Goal: Communication & Community: Answer question/provide support

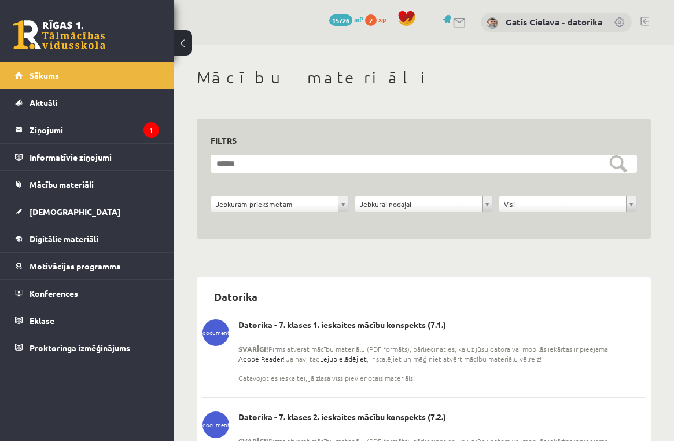
click at [54, 127] on legend "Ziņojumi 1" at bounding box center [95, 129] width 130 height 27
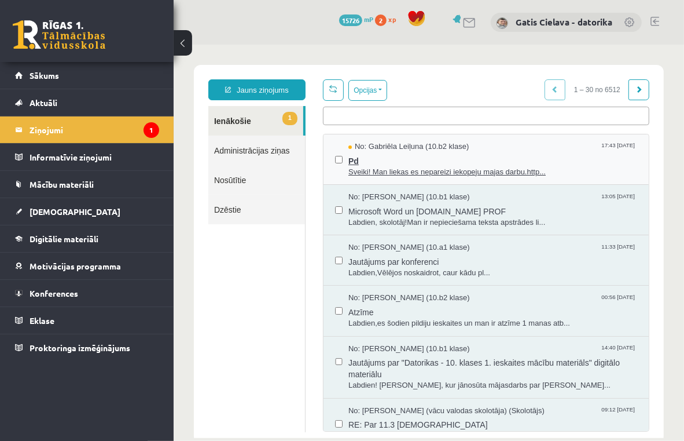
click at [431, 170] on span "Sveiki! Man liekas es nepareizi iekopeju majas darbu.http..." at bounding box center [492, 171] width 289 height 11
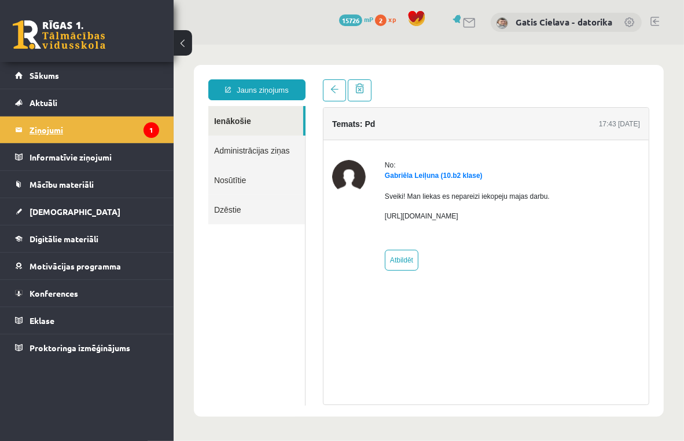
click at [58, 129] on legend "Ziņojumi 1" at bounding box center [95, 129] width 130 height 27
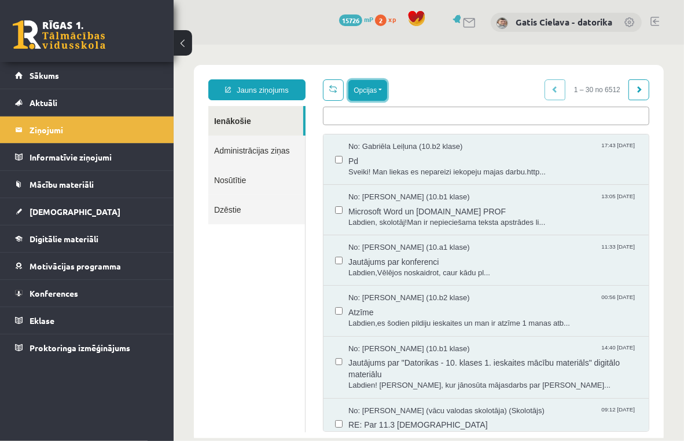
click at [369, 85] on button "Opcijas" at bounding box center [367, 89] width 39 height 21
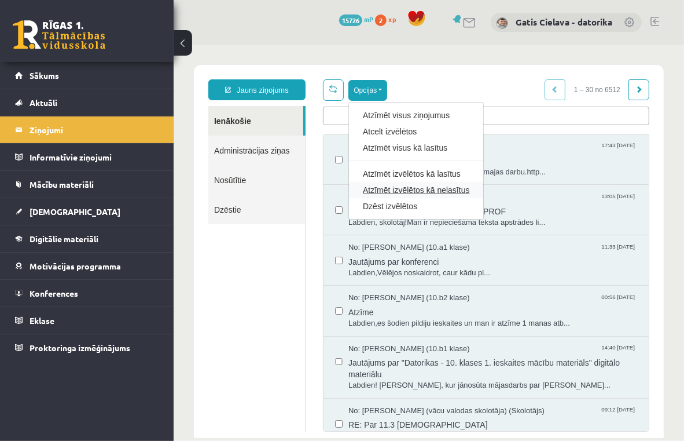
click at [396, 187] on link "Atzīmēt izvēlētos kā nelasītus" at bounding box center [415, 190] width 107 height 12
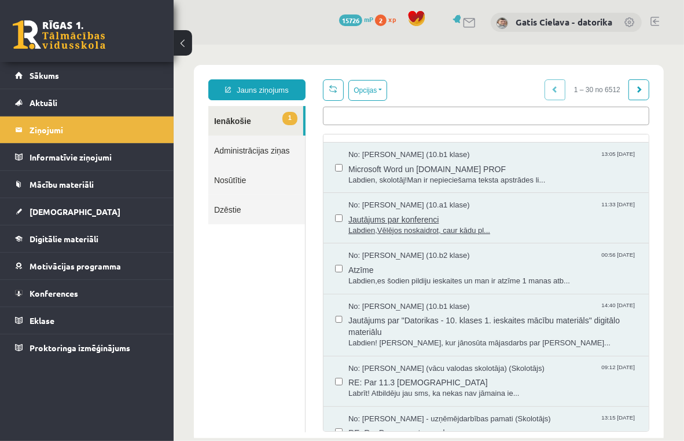
scroll to position [64, 0]
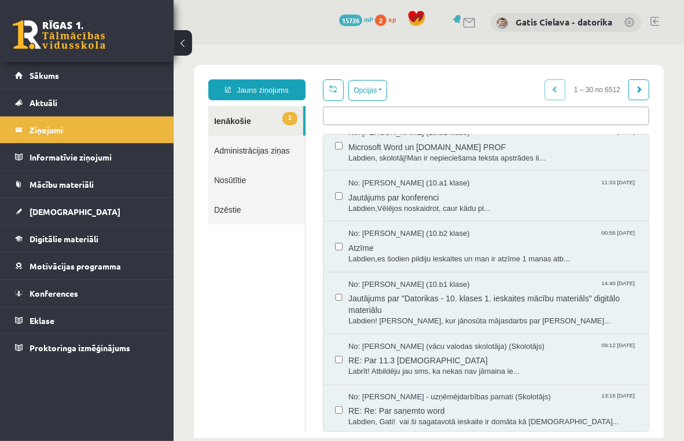
click at [261, 143] on link "Administrācijas ziņas" at bounding box center [256, 150] width 97 height 30
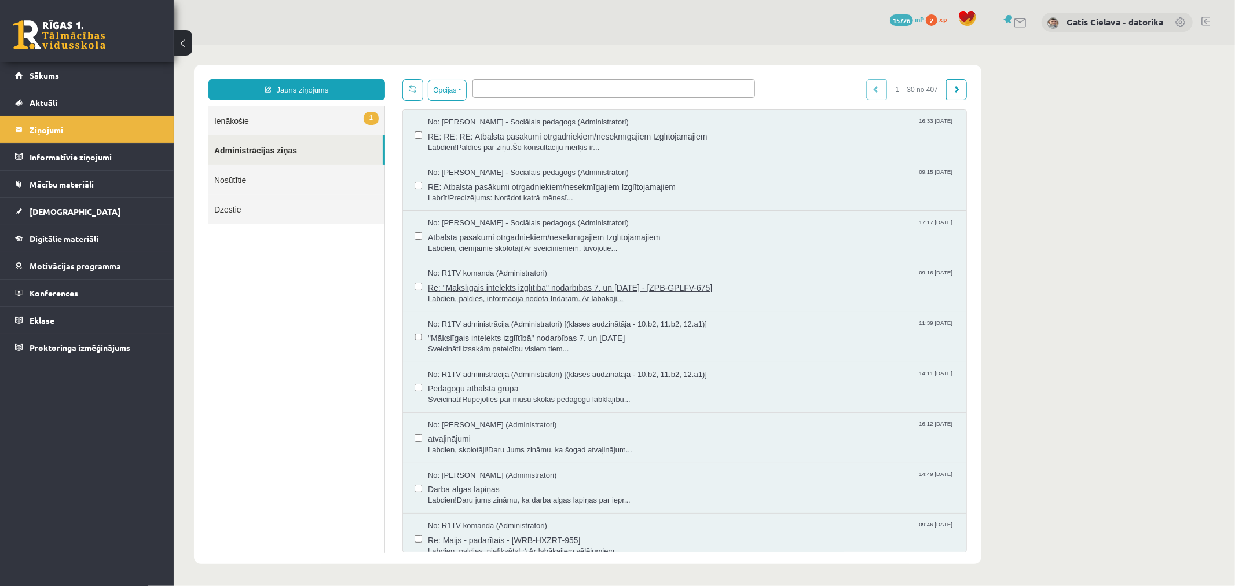
scroll to position [0, 0]
click at [515, 234] on span "Atbalsta pasākumi otrgadniekiem/nesekmīgajiem Izglītojamajiem" at bounding box center [690, 235] width 527 height 14
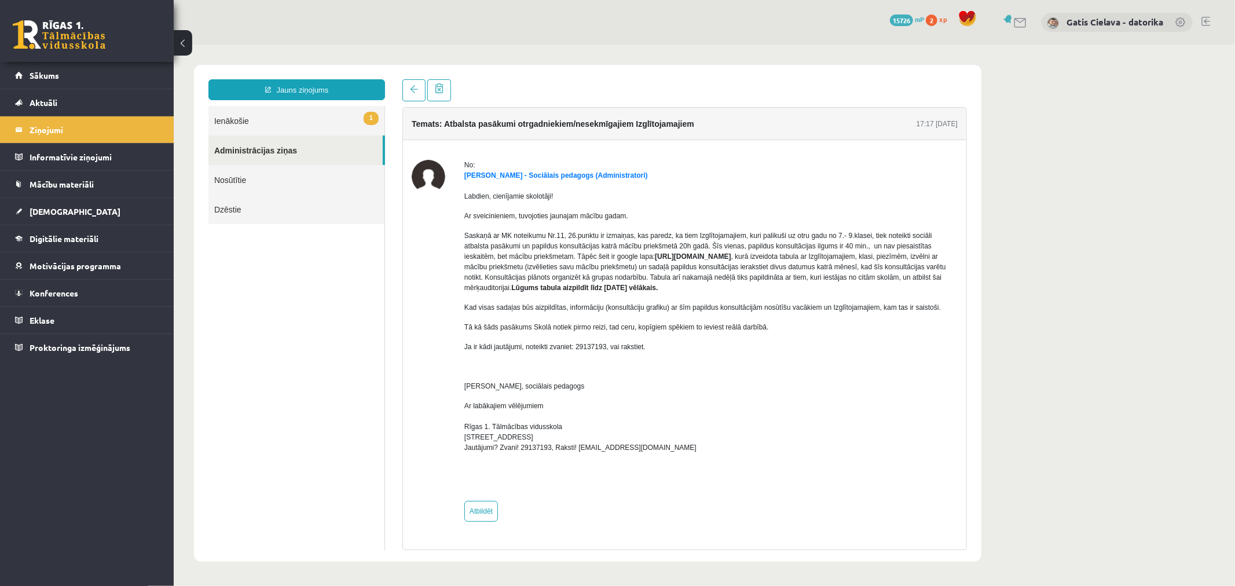
drag, startPoint x: 503, startPoint y: 263, endPoint x: 608, endPoint y: 251, distance: 106.0
click at [654, 252] on strong "[URL][DOMAIN_NAME]" at bounding box center [692, 256] width 76 height 8
copy strong "[URL][DOMAIN_NAME]"
